Goal: Information Seeking & Learning: Learn about a topic

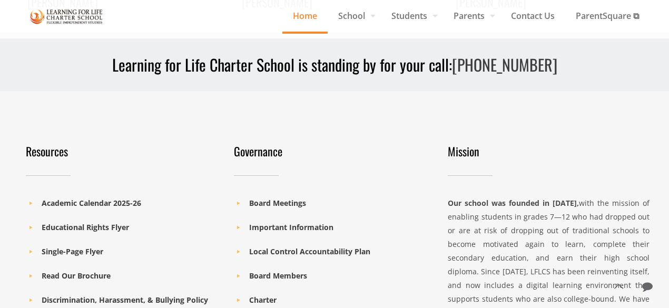
scroll to position [1480, 0]
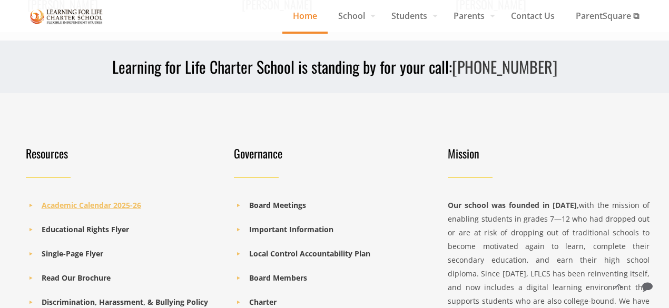
click at [115, 200] on b "Academic Calendar 2025-26" at bounding box center [92, 205] width 100 height 10
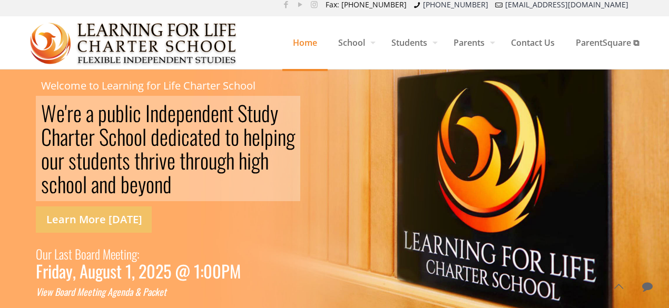
scroll to position [0, 0]
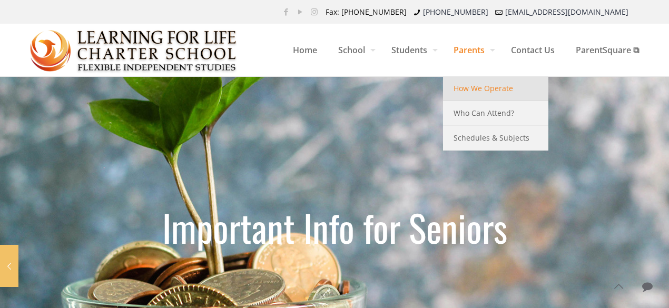
click at [467, 90] on span "How We Operate" at bounding box center [484, 89] width 60 height 14
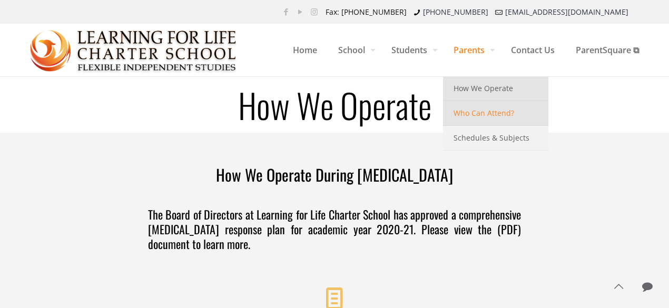
click at [478, 106] on span "Who Can Attend?" at bounding box center [484, 113] width 61 height 14
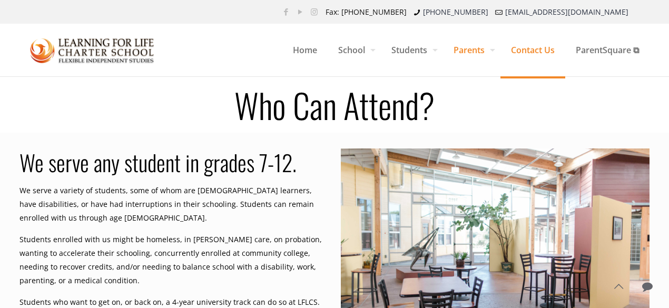
click at [537, 50] on span "Contact Us" at bounding box center [533, 50] width 65 height 32
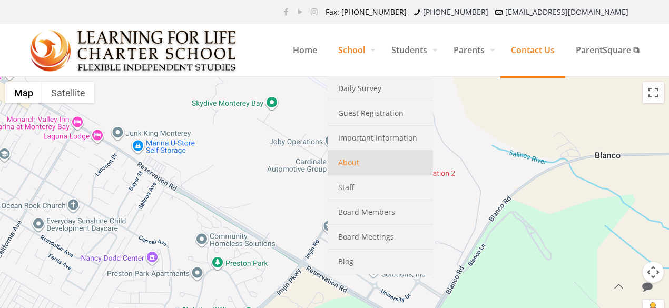
click at [360, 171] on link "About" at bounding box center [380, 163] width 105 height 25
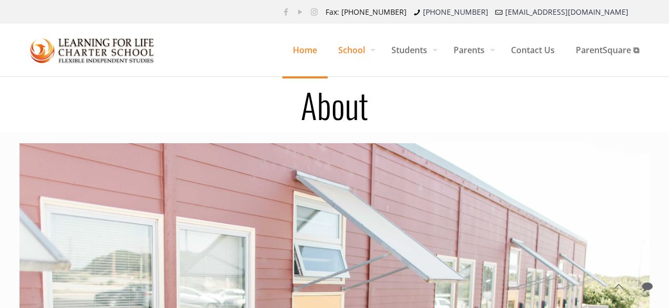
click at [295, 50] on span "Home" at bounding box center [304, 50] width 45 height 32
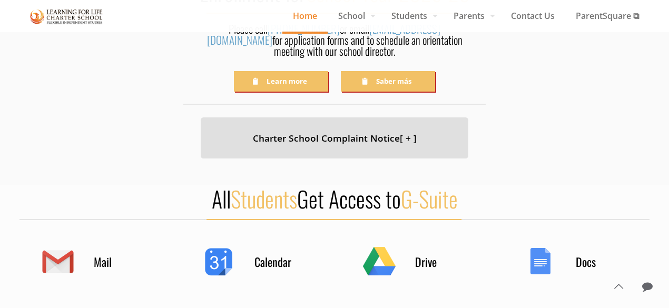
scroll to position [389, 0]
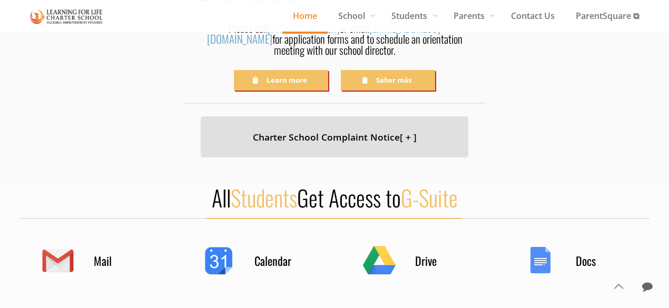
click at [389, 130] on h4 "Charter School Complaint Notice [ + ]" at bounding box center [334, 137] width 241 height 15
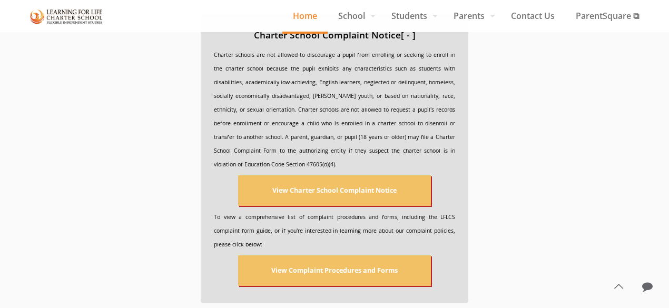
scroll to position [493, 0]
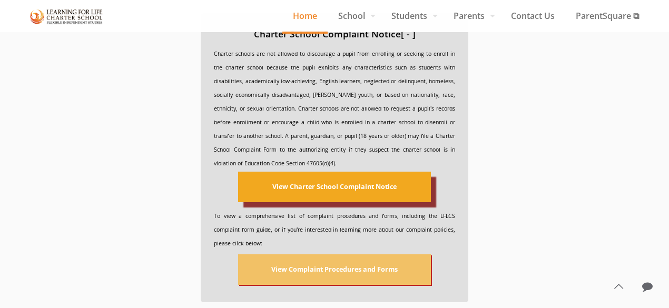
click at [348, 181] on div "View Charter School Complaint Notice" at bounding box center [334, 187] width 124 height 14
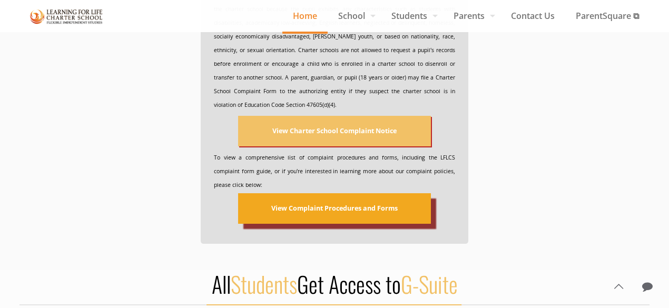
click at [335, 202] on div "View Complaint Procedures and Forms" at bounding box center [334, 209] width 126 height 14
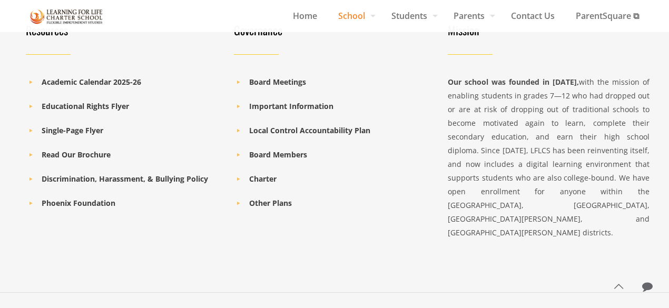
scroll to position [2543, 0]
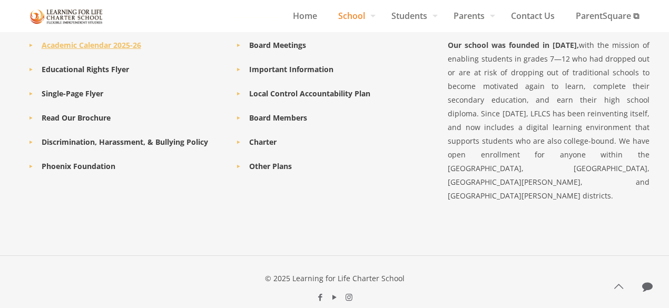
click at [109, 43] on b "Academic Calendar 2025-26" at bounding box center [92, 45] width 100 height 10
click at [86, 116] on b "Read Our Brochure" at bounding box center [76, 118] width 69 height 10
